Goal: Task Accomplishment & Management: Complete application form

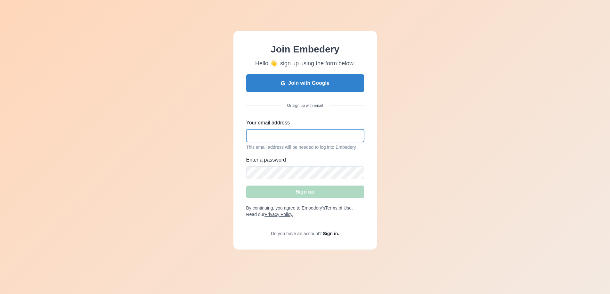
click at [283, 136] on input "Your email address" at bounding box center [305, 135] width 118 height 13
type input "soz.stays@yahoo.com"
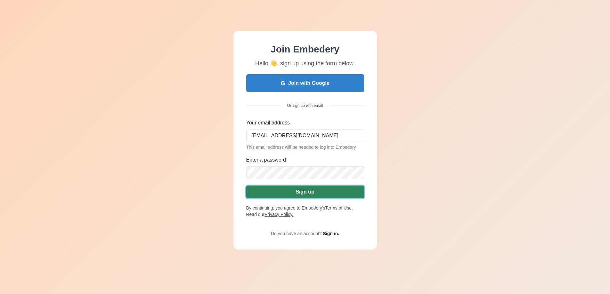
click at [305, 192] on button "Sign up" at bounding box center [305, 192] width 118 height 13
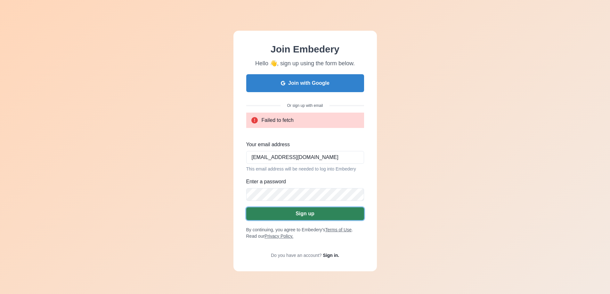
click at [288, 219] on button "Sign up" at bounding box center [305, 214] width 118 height 13
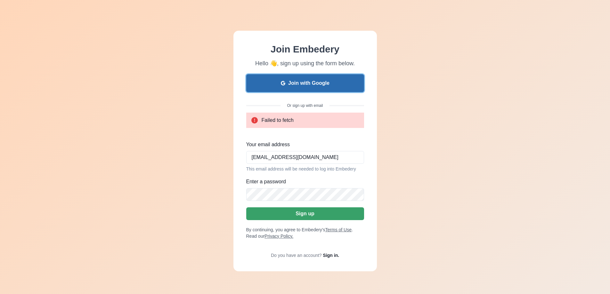
click at [301, 89] on button "Join with Google" at bounding box center [305, 83] width 118 height 18
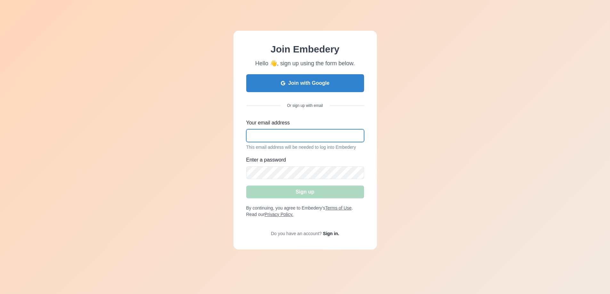
click at [275, 137] on input "Your email address" at bounding box center [305, 135] width 118 height 13
type input "s"
type input "[EMAIL_ADDRESS][PERSON_NAME][DOMAIN_NAME]"
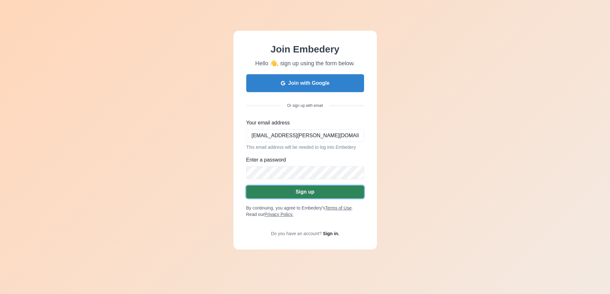
click at [319, 191] on button "Sign up" at bounding box center [305, 192] width 118 height 13
